Goal: Task Accomplishment & Management: Use online tool/utility

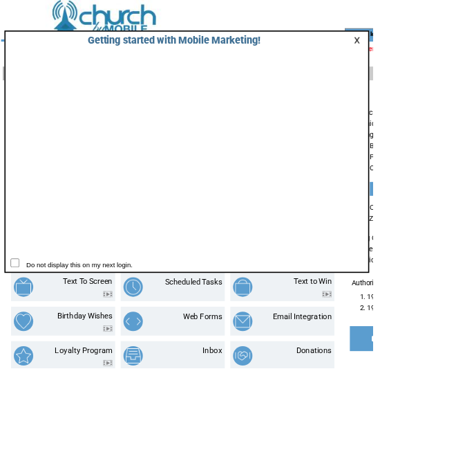
click at [447, 52] on link at bounding box center [448, 50] width 12 height 9
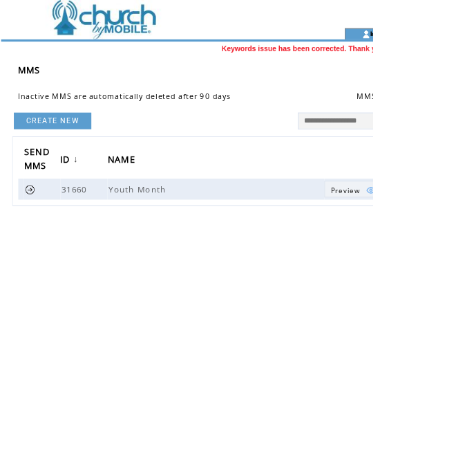
click at [35, 157] on link "CREATE NEW" at bounding box center [65, 150] width 97 height 21
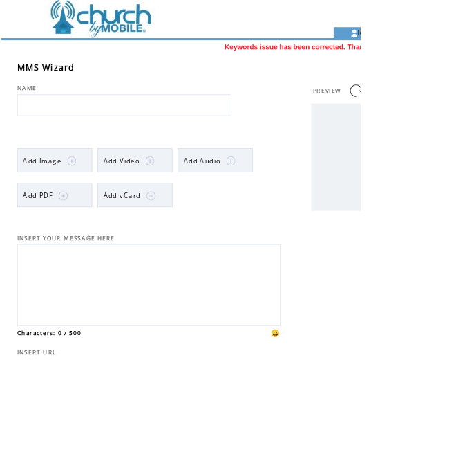
click at [34, 148] on input "text" at bounding box center [160, 136] width 277 height 28
type input "*******"
click at [42, 221] on td "Add Image" at bounding box center [55, 207] width 50 height 31
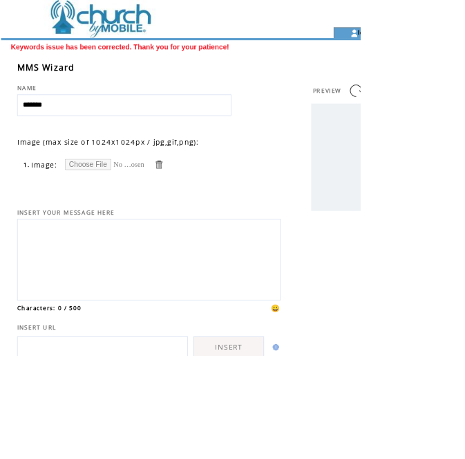
click at [102, 217] on input "file" at bounding box center [136, 212] width 104 height 15
type input "**********"
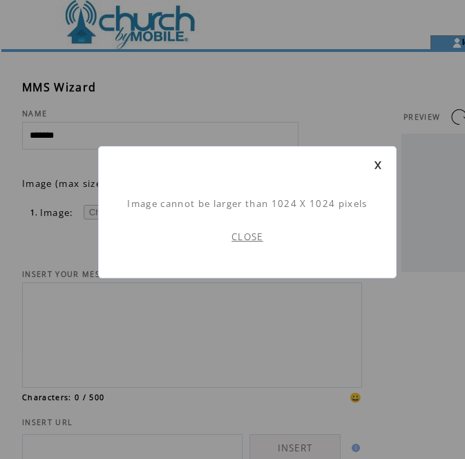
scroll to position [1, 0]
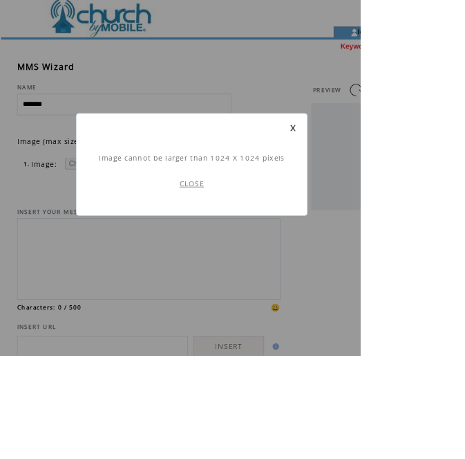
click at [250, 234] on link "CLOSE" at bounding box center [248, 236] width 32 height 12
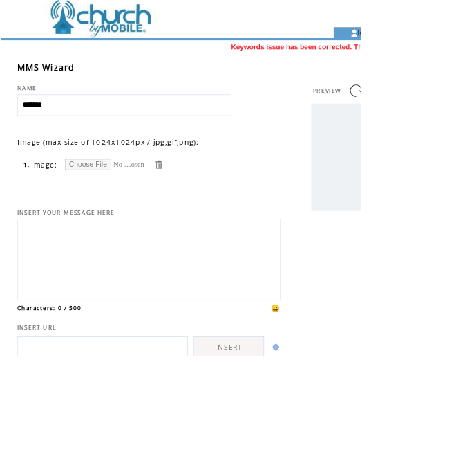
click at [95, 216] on input "file" at bounding box center [136, 212] width 104 height 15
click at [207, 212] on link at bounding box center [204, 211] width 13 height 13
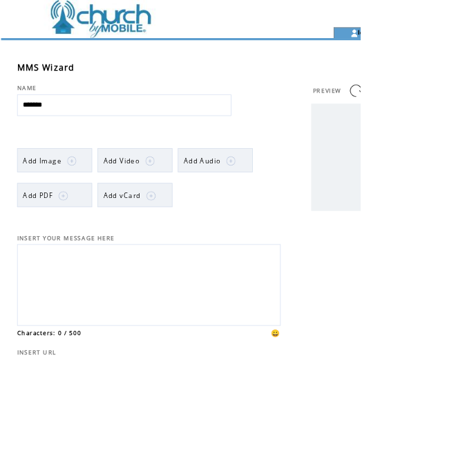
click at [49, 263] on td "Add PDF" at bounding box center [49, 252] width 39 height 31
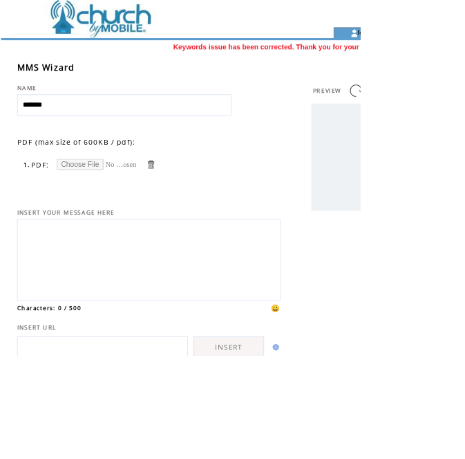
click at [96, 213] on input "file" at bounding box center [125, 212] width 104 height 15
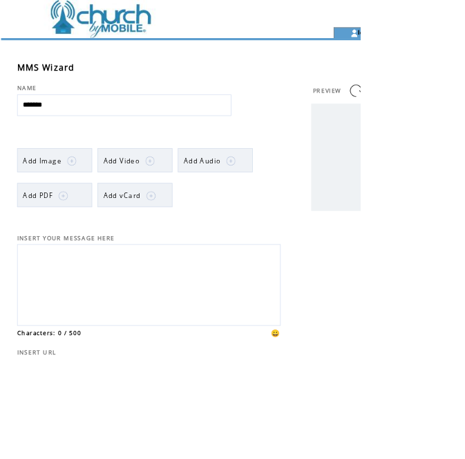
click at [144, 214] on td "Add Video" at bounding box center [156, 207] width 47 height 31
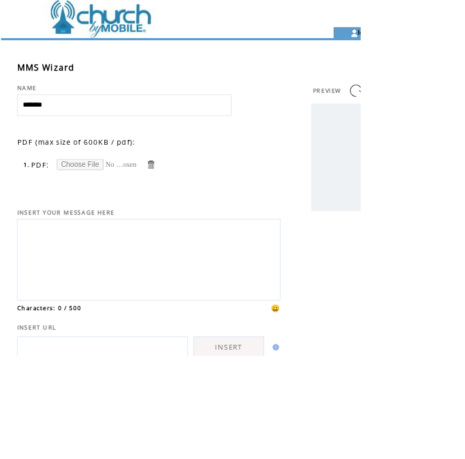
click at [80, 218] on input "file" at bounding box center [125, 212] width 104 height 15
click at [104, 217] on input "file" at bounding box center [125, 212] width 104 height 15
type input "**********"
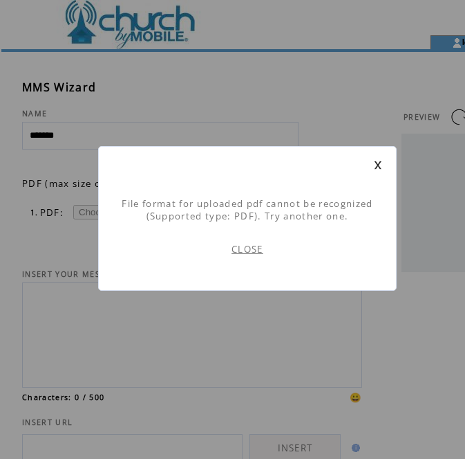
scroll to position [1, 0]
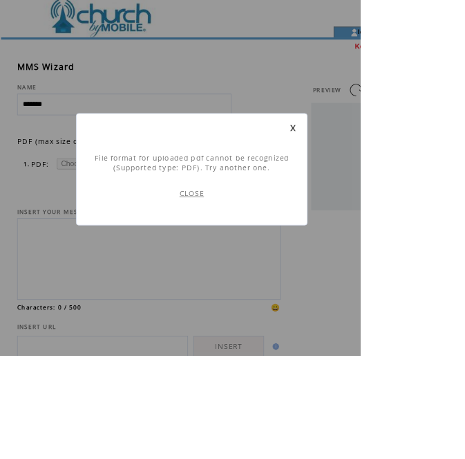
click at [255, 243] on link "CLOSE" at bounding box center [248, 249] width 32 height 12
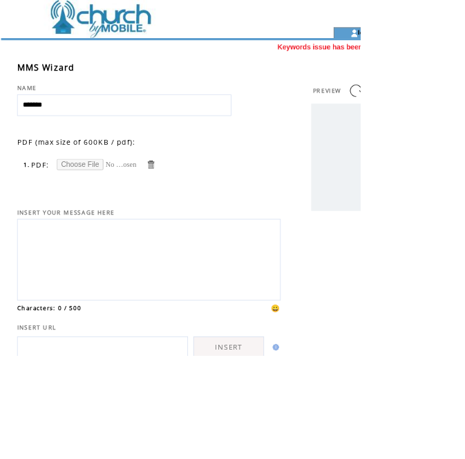
click at [80, 218] on input "file" at bounding box center [125, 212] width 104 height 15
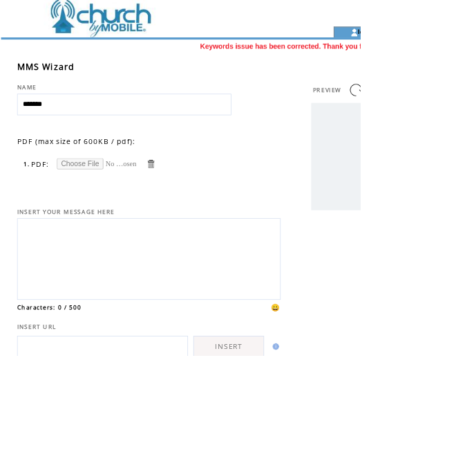
click at [178, 207] on table "1. PDF:" at bounding box center [116, 211] width 174 height 17
click at [192, 211] on link at bounding box center [194, 211] width 13 height 13
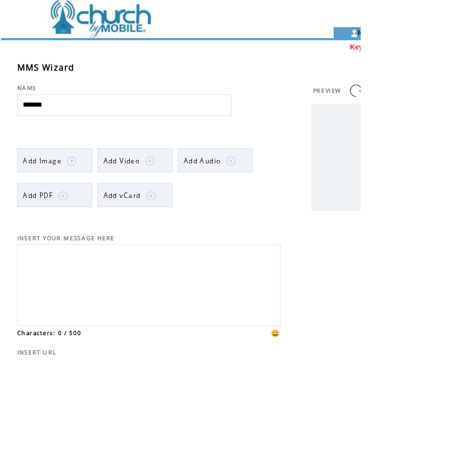
click at [66, 218] on td "Add Image" at bounding box center [55, 207] width 50 height 31
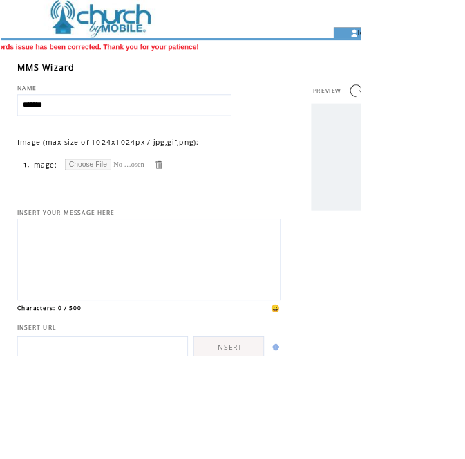
click at [159, 213] on input "file" at bounding box center [136, 212] width 104 height 15
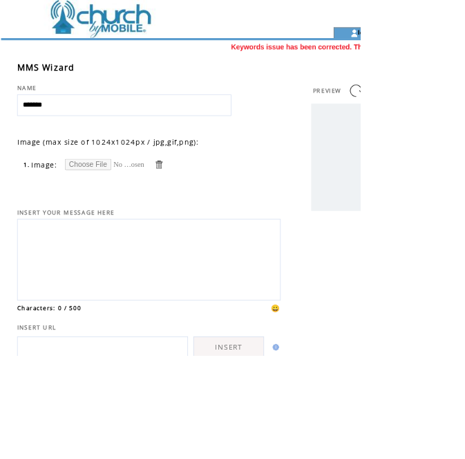
type input "**********"
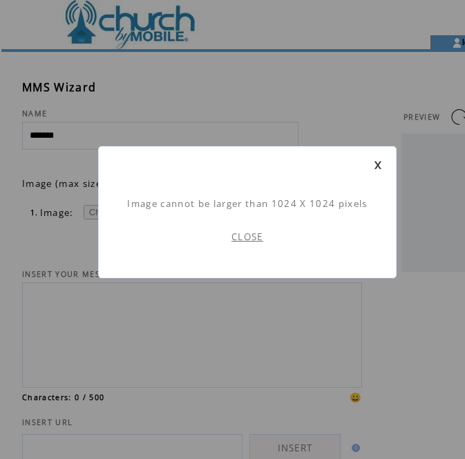
scroll to position [1, 0]
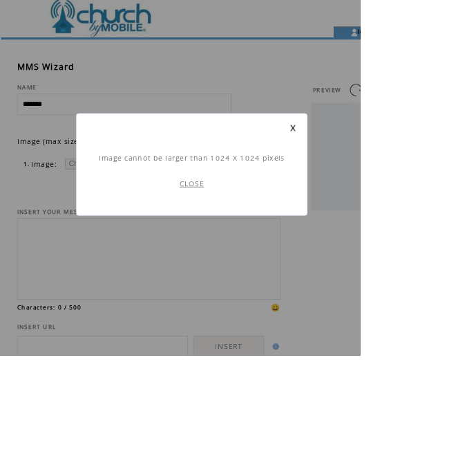
click at [237, 238] on link "CLOSE" at bounding box center [248, 236] width 32 height 12
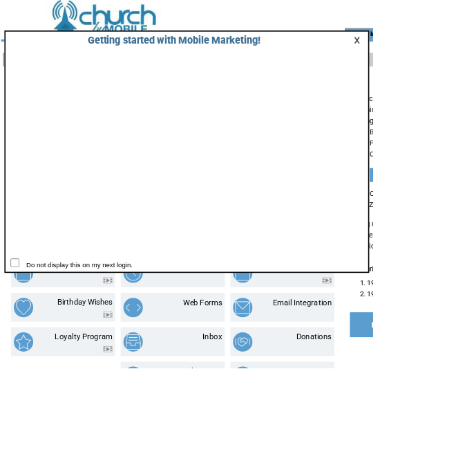
click at [447, 53] on link at bounding box center [448, 50] width 12 height 9
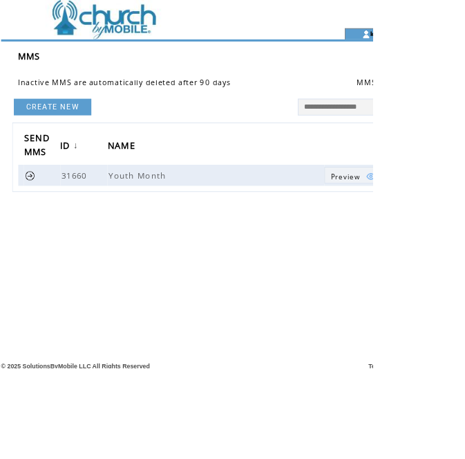
click at [28, 140] on link "CREATE NEW" at bounding box center [65, 133] width 97 height 21
click at [48, 141] on link "CREATE NEW" at bounding box center [65, 133] width 97 height 21
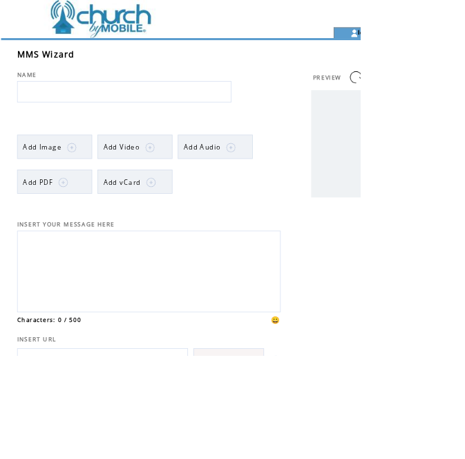
click at [50, 196] on td "Add Image" at bounding box center [55, 189] width 50 height 31
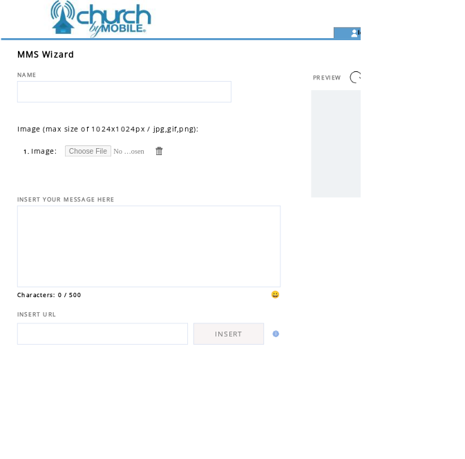
click at [95, 198] on input "file" at bounding box center [136, 194] width 104 height 15
type input "**********"
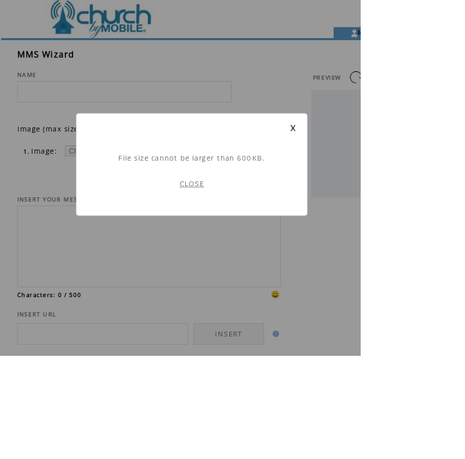
click at [241, 237] on link "CLOSE" at bounding box center [248, 236] width 32 height 12
